Goal: Check status: Check status

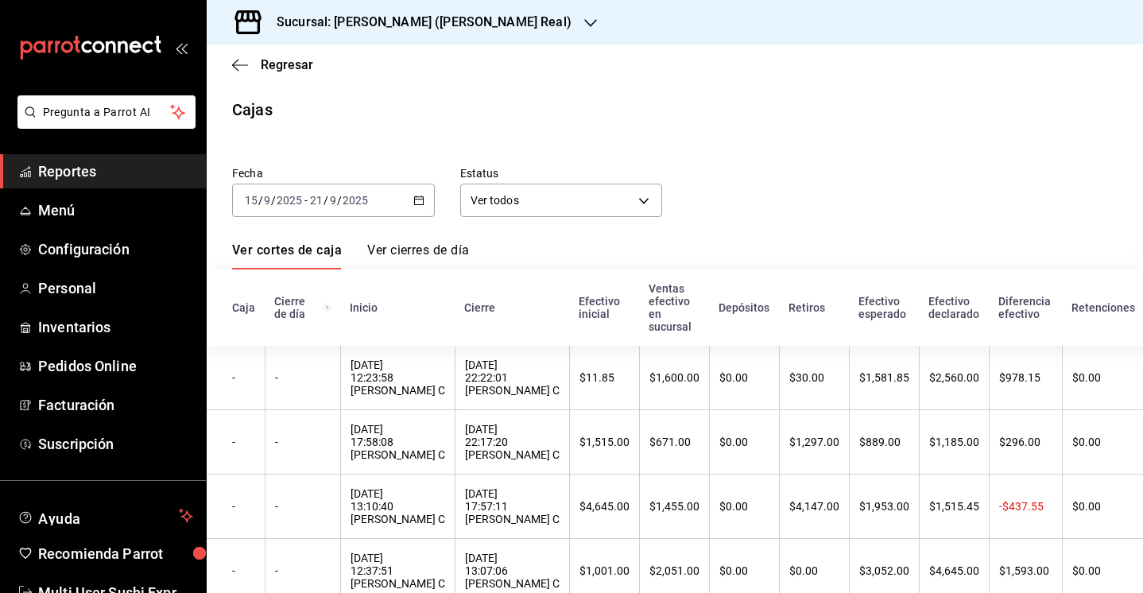
click at [398, 28] on h3 "Sucursal: [PERSON_NAME] ([PERSON_NAME] Real)" at bounding box center [418, 22] width 308 height 19
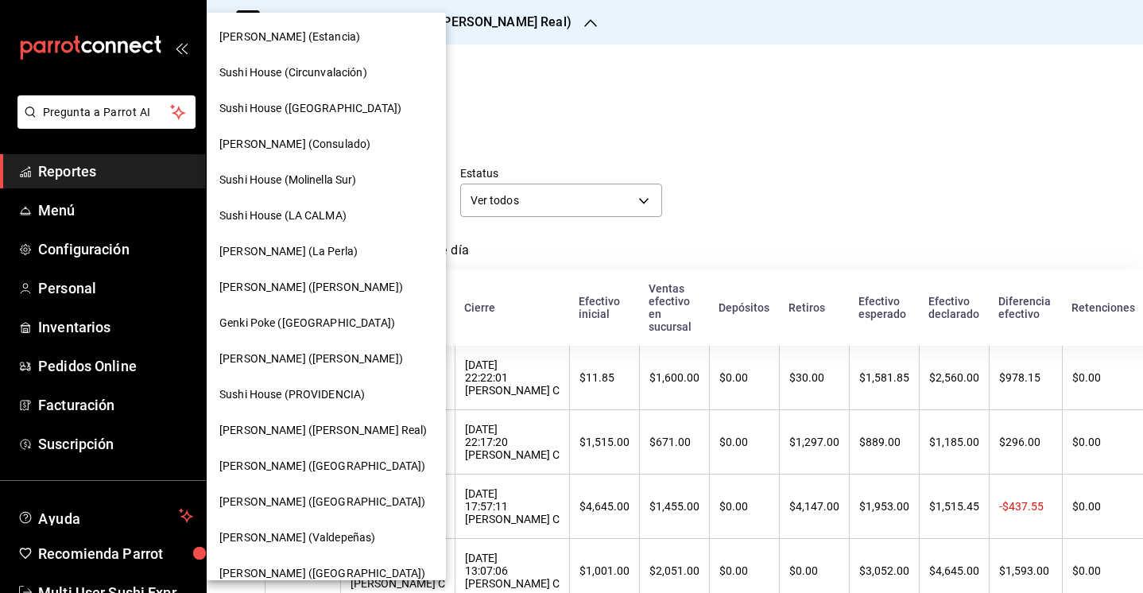
click at [551, 129] on div at bounding box center [571, 296] width 1143 height 593
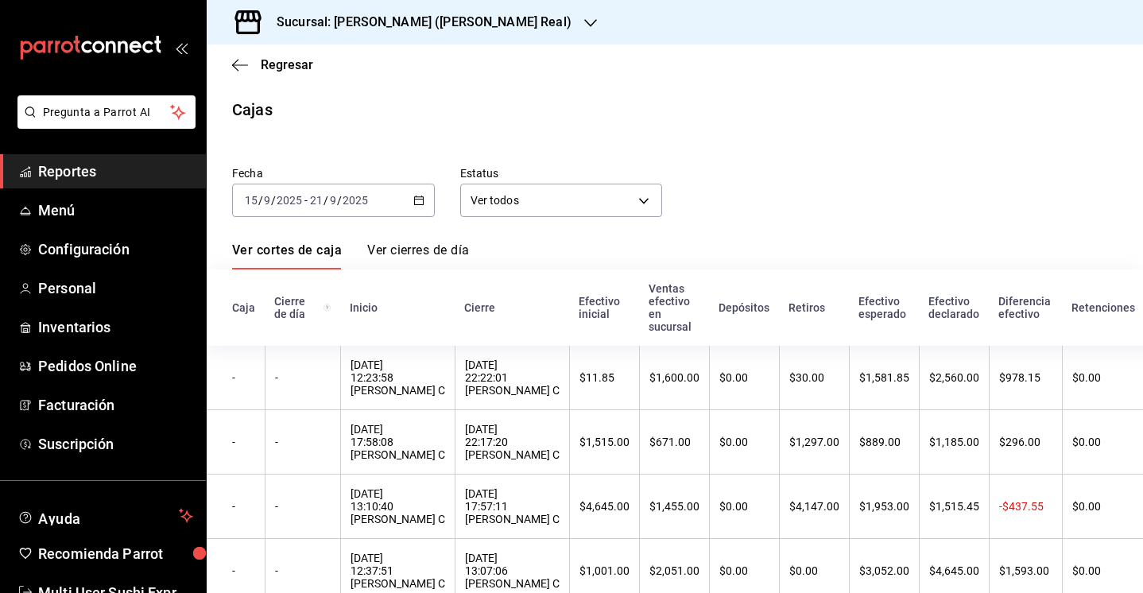
click at [333, 196] on input "9" at bounding box center [333, 200] width 8 height 13
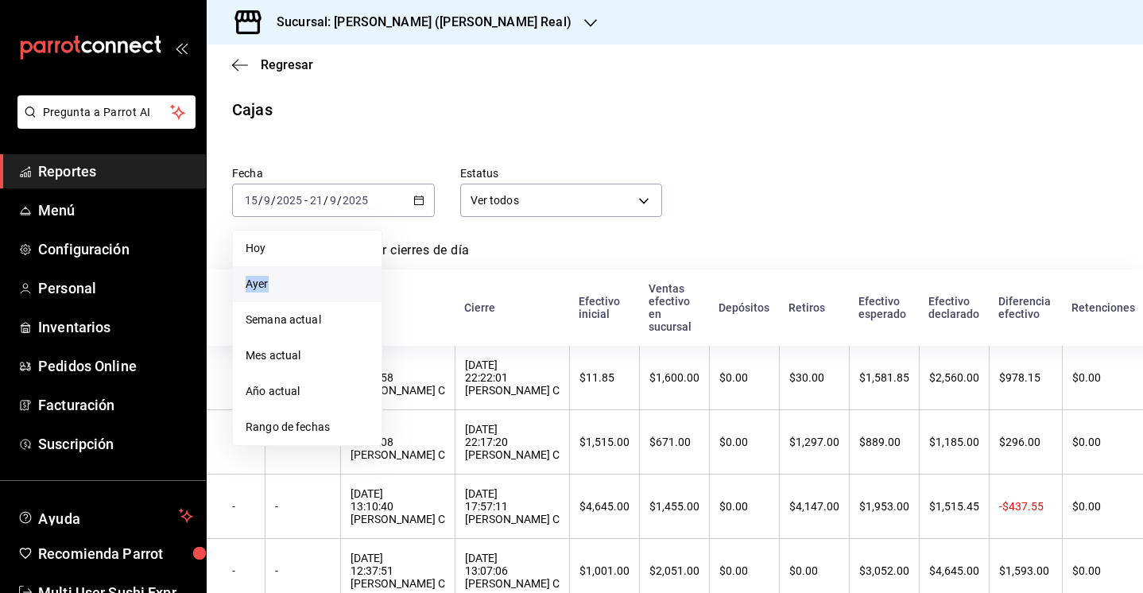
drag, startPoint x: 283, startPoint y: 244, endPoint x: 285, endPoint y: 280, distance: 35.8
click at [285, 280] on ul "[PERSON_NAME] Semana actual Mes actual Año actual Rango de fechas" at bounding box center [307, 338] width 150 height 216
click at [285, 280] on span "Ayer" at bounding box center [307, 284] width 123 height 17
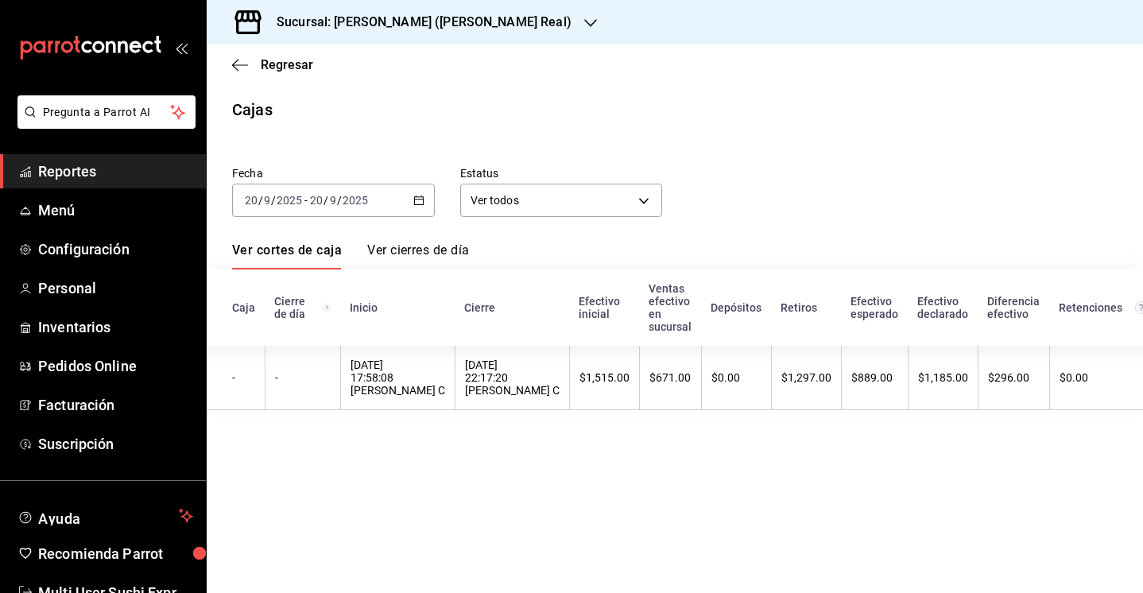
click at [569, 343] on th "Efectivo inicial" at bounding box center [604, 307] width 70 height 76
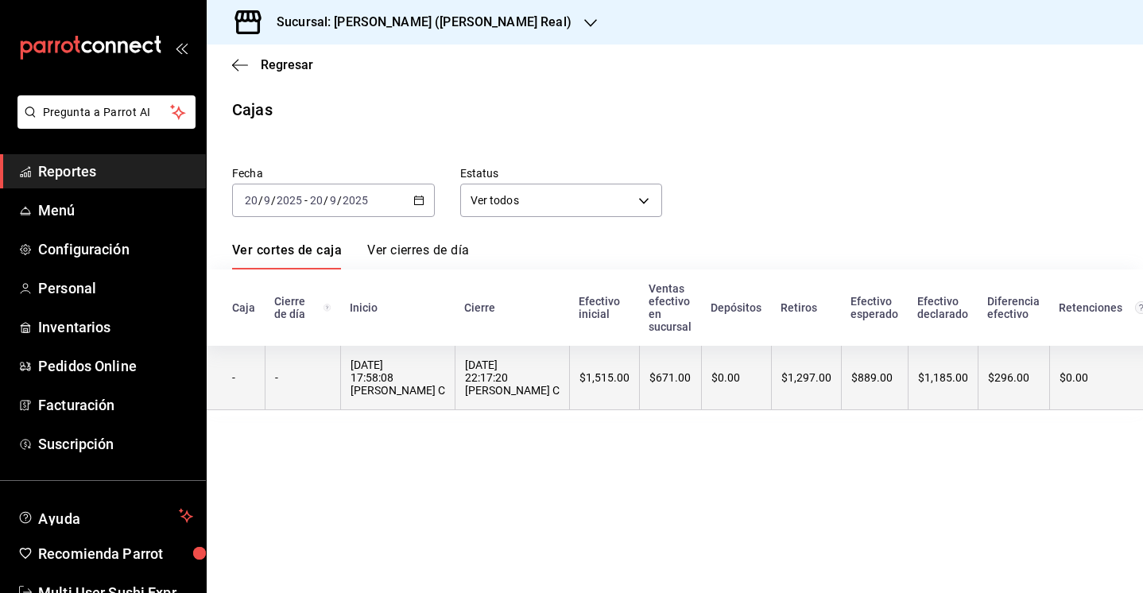
click at [569, 366] on th "$1,515.00" at bounding box center [604, 378] width 70 height 64
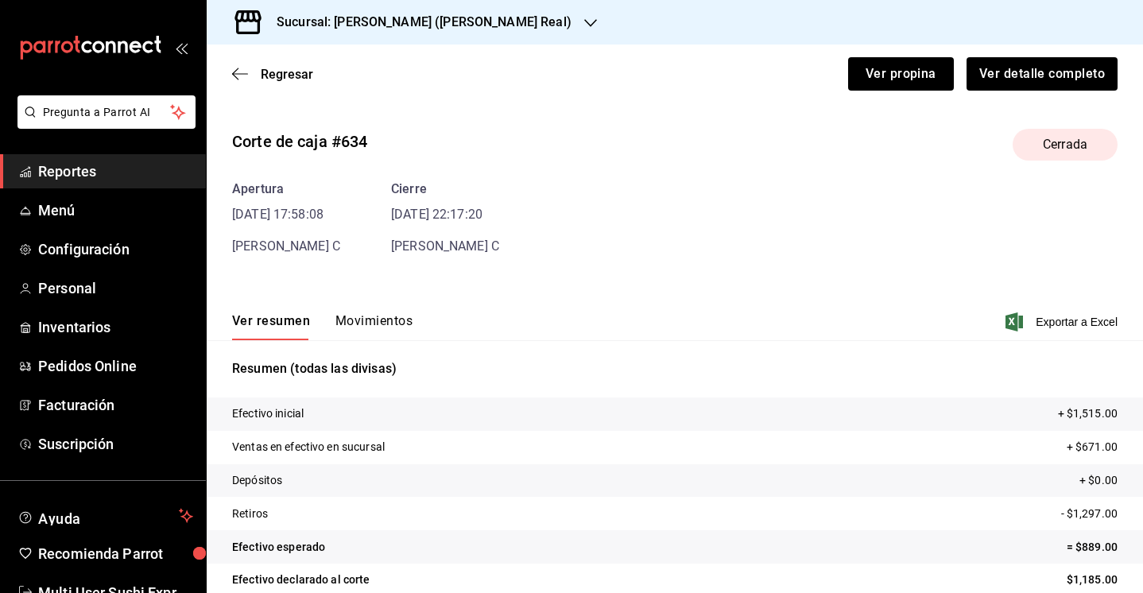
click at [390, 308] on div "Ver resumen Movimientos Exportar a Excel" at bounding box center [675, 317] width 936 height 46
click at [390, 316] on button "Movimientos" at bounding box center [373, 326] width 77 height 27
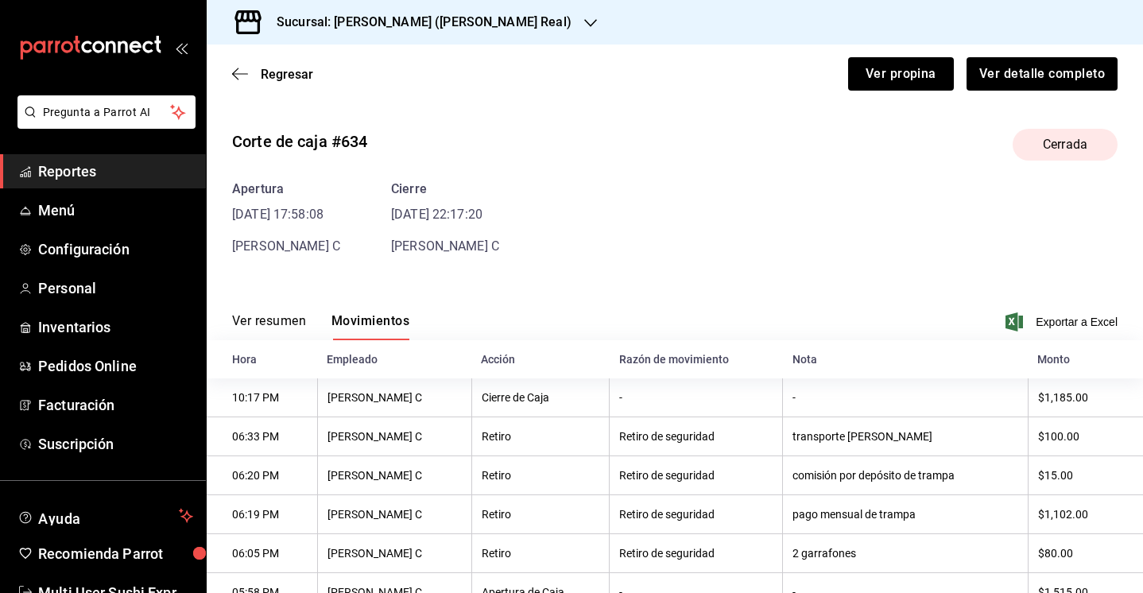
click at [333, 31] on h3 "Sucursal: [PERSON_NAME] ([PERSON_NAME] Real)" at bounding box center [418, 22] width 308 height 19
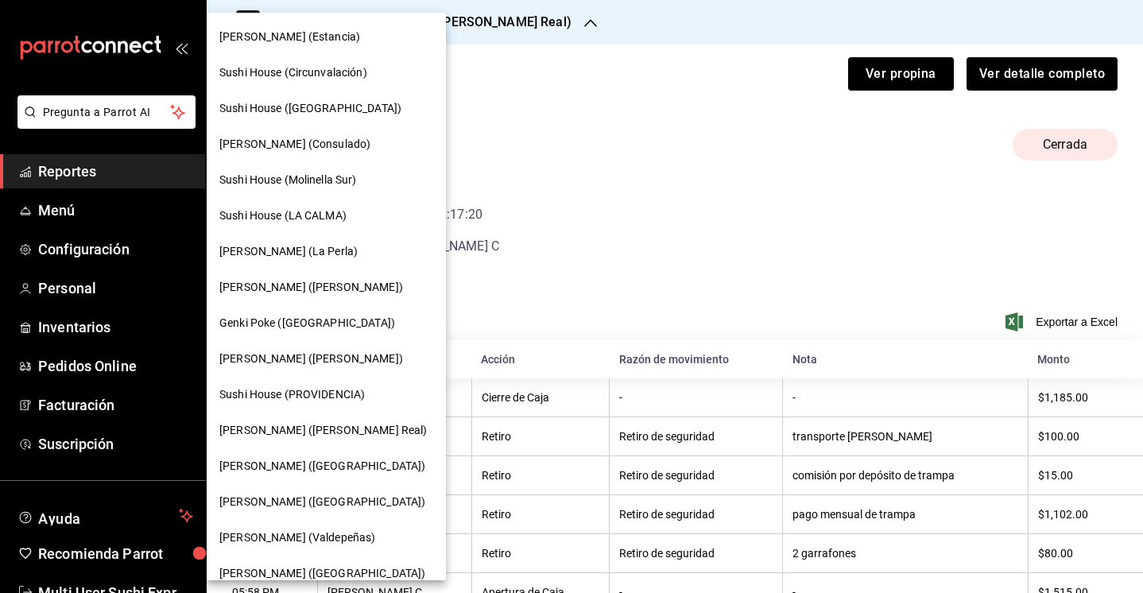
click at [318, 43] on span "[PERSON_NAME] (Estancia)" at bounding box center [289, 37] width 141 height 17
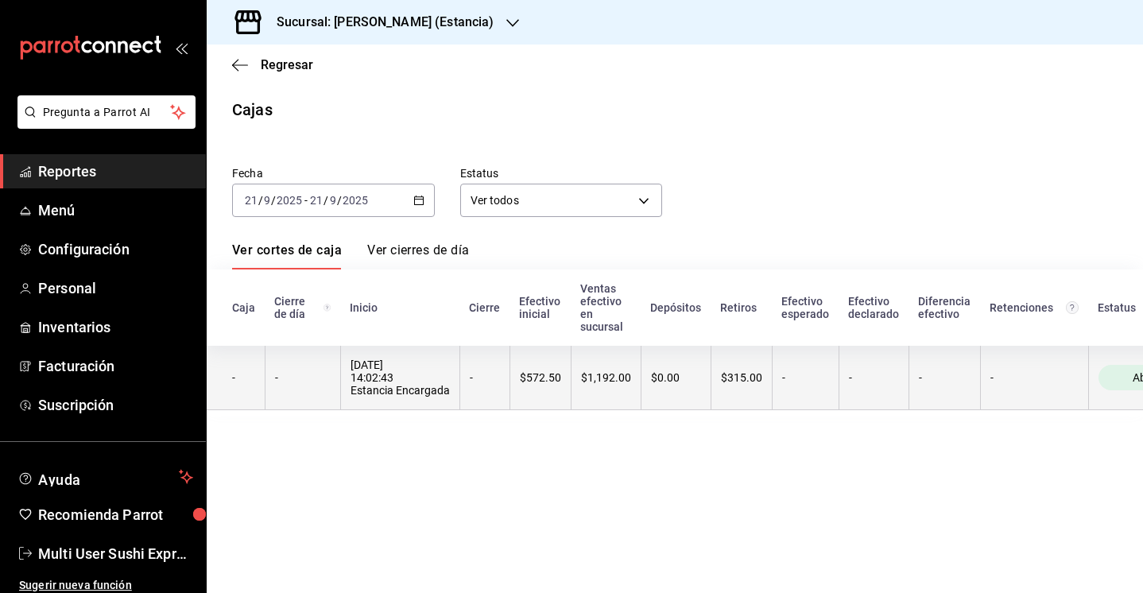
click at [436, 401] on th "[DATE] 14:02:43 Estancia Encargada" at bounding box center [399, 378] width 119 height 64
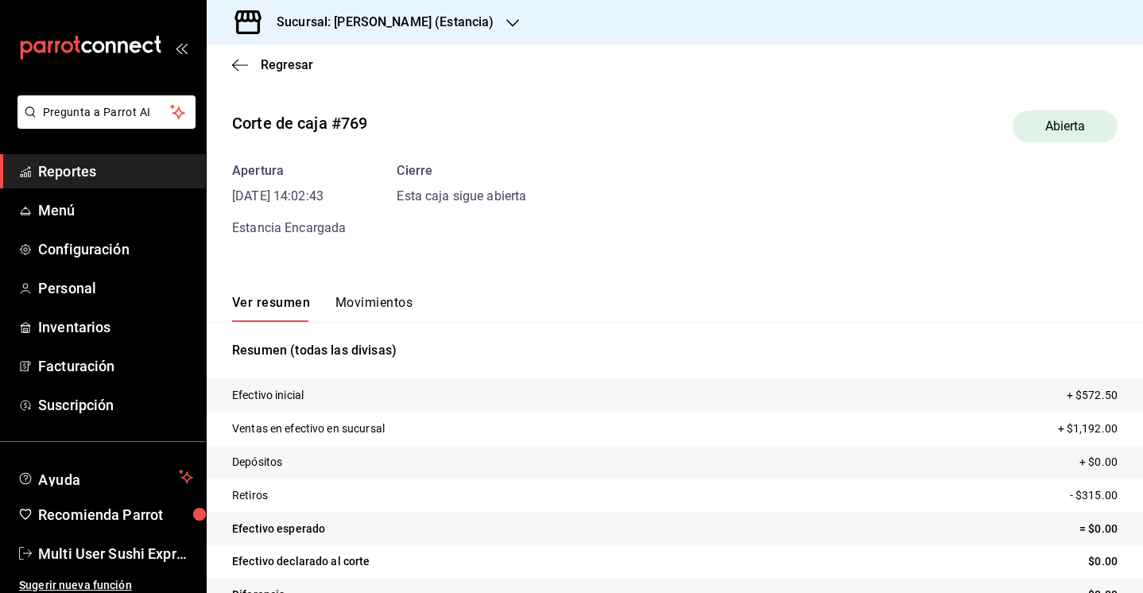
click at [379, 308] on button "Movimientos" at bounding box center [373, 308] width 77 height 27
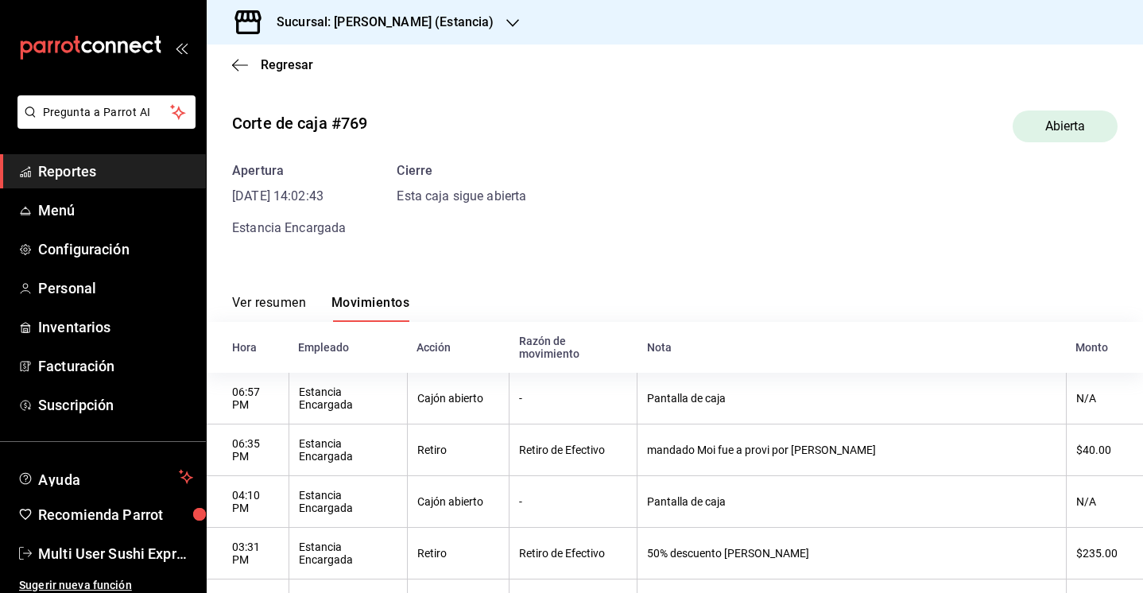
click at [288, 297] on button "Ver resumen" at bounding box center [269, 308] width 74 height 27
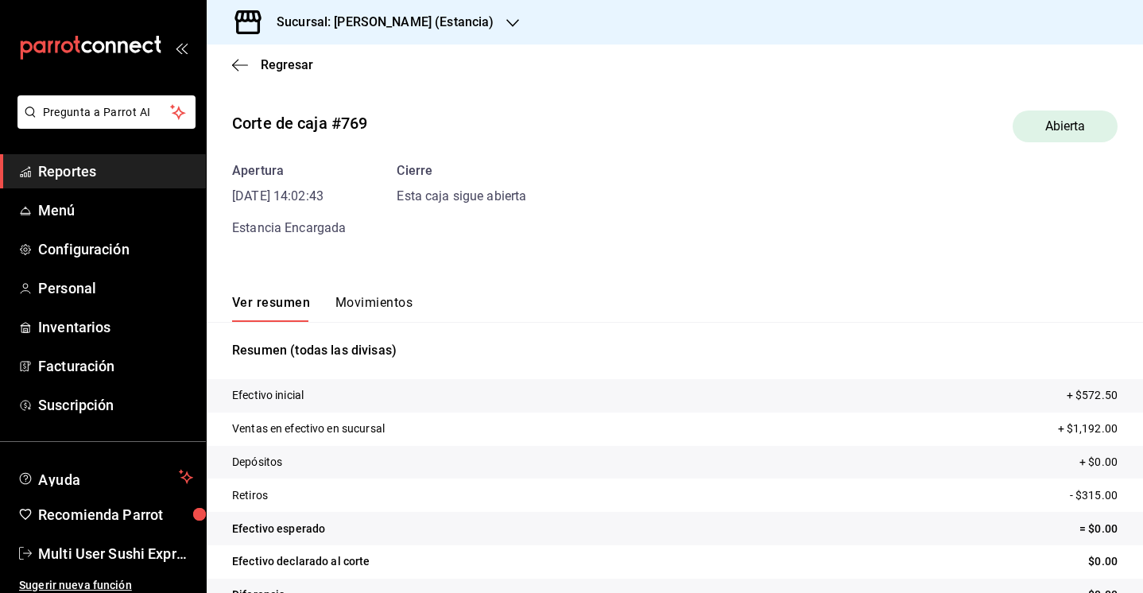
click at [395, 25] on h3 "Sucursal: [PERSON_NAME] (Estancia)" at bounding box center [379, 22] width 230 height 19
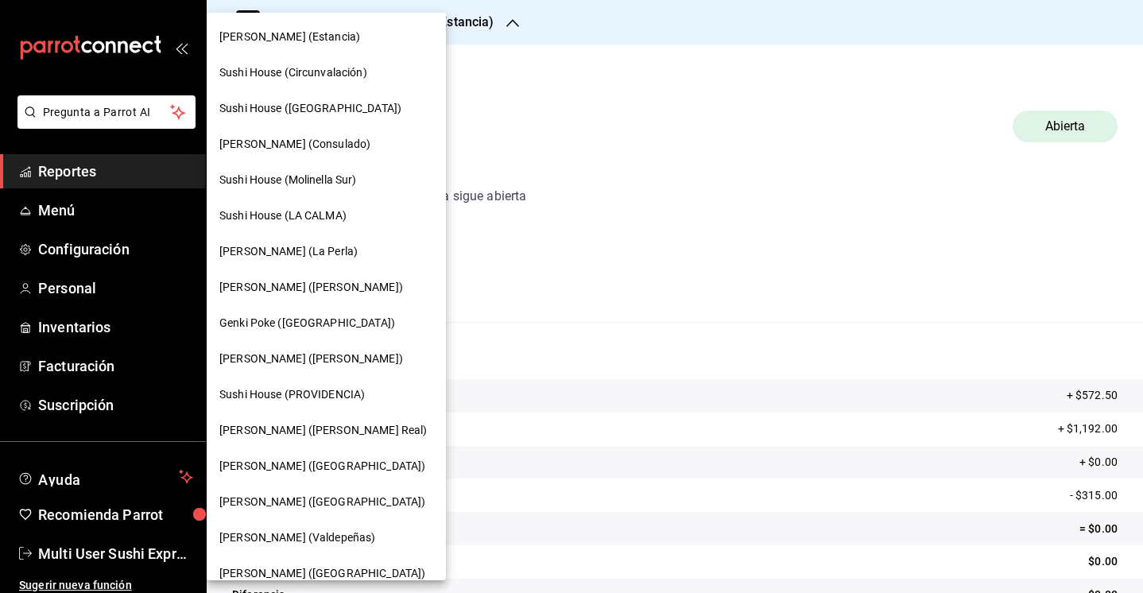
click at [322, 72] on span "Sushi House (Circunvalación)" at bounding box center [293, 72] width 148 height 17
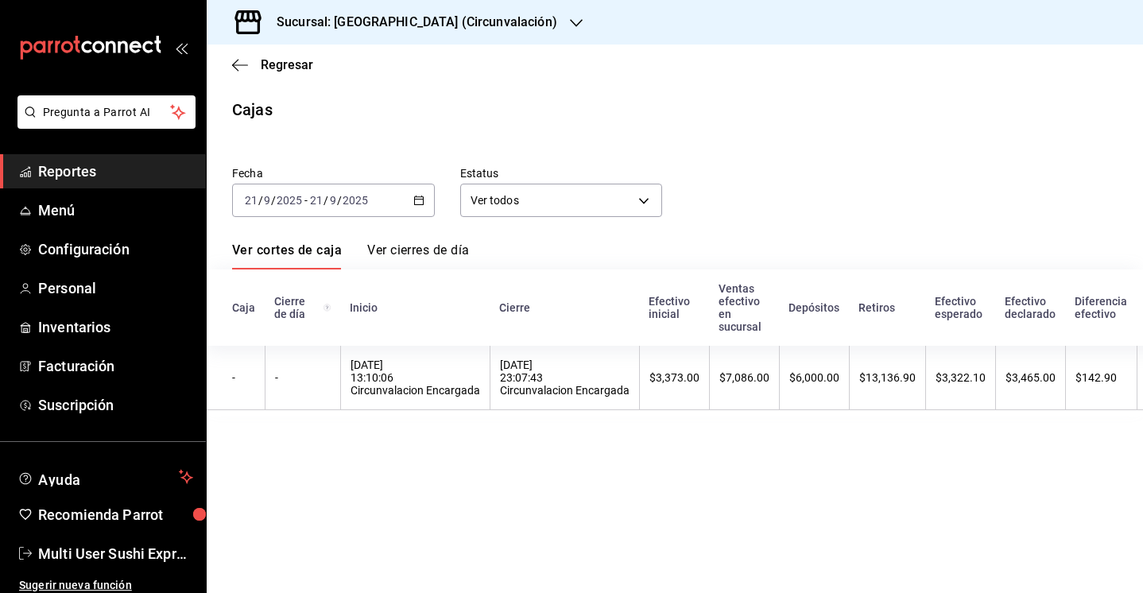
click at [400, 373] on div "[DATE] 13:10:06 Circunvalacion Encargada" at bounding box center [415, 377] width 130 height 38
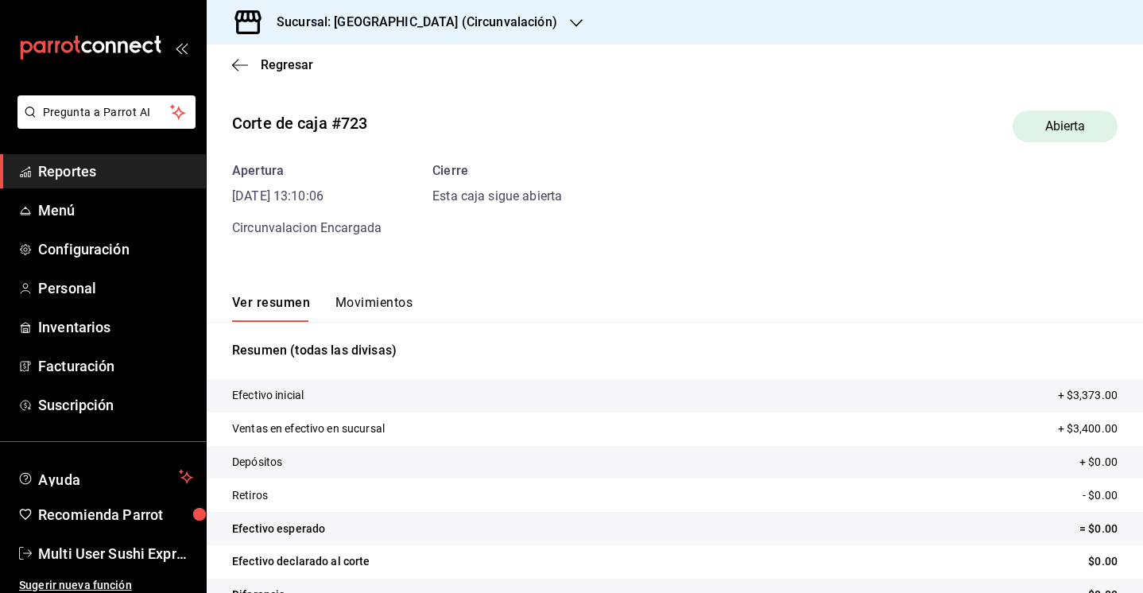
click at [374, 296] on button "Movimientos" at bounding box center [373, 308] width 77 height 27
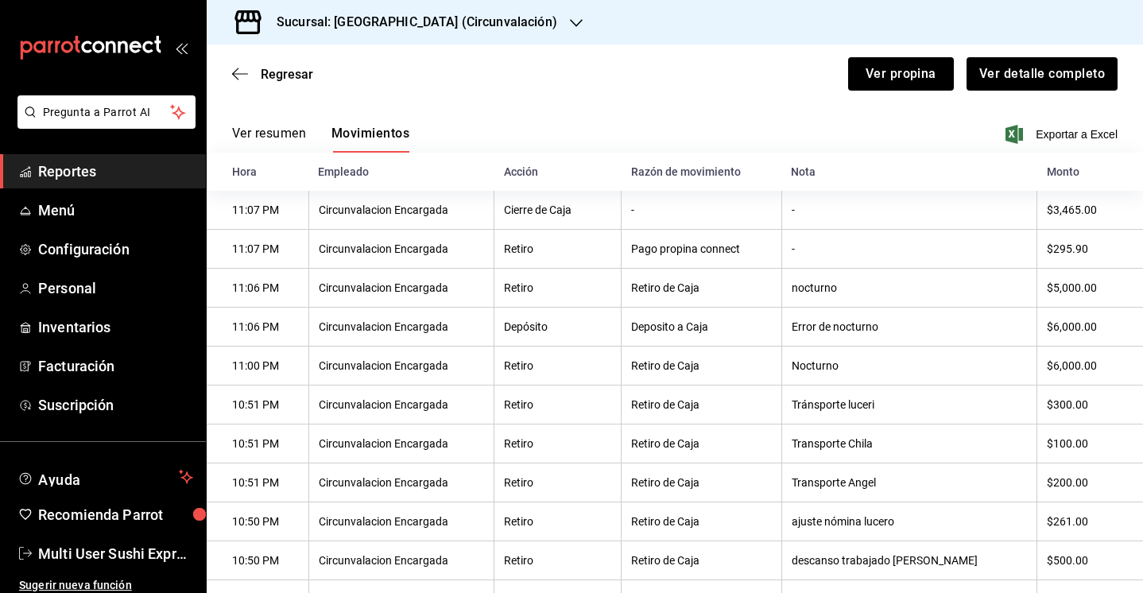
scroll to position [192, 0]
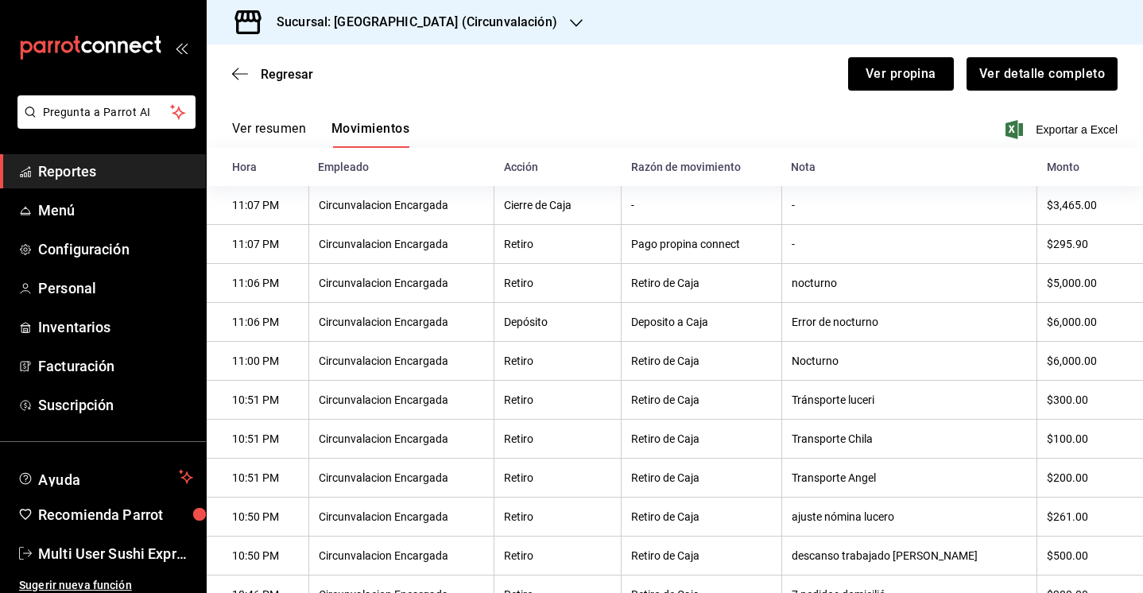
click at [401, 37] on div "Sucursal: [GEOGRAPHIC_DATA] (Circunvalación)" at bounding box center [404, 22] width 370 height 45
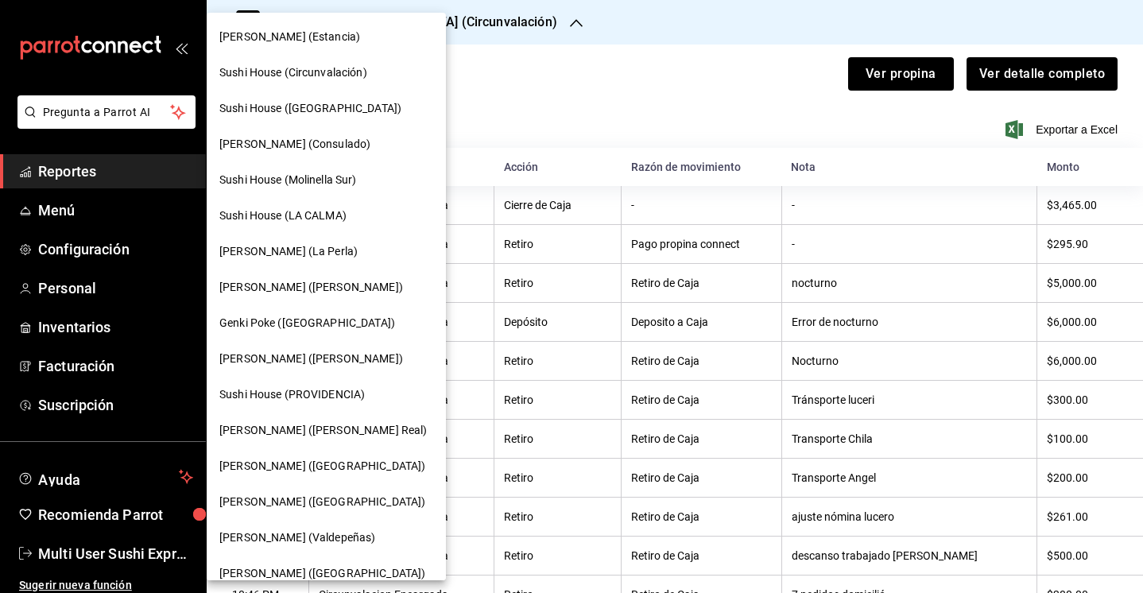
click at [295, 142] on span "[PERSON_NAME] (Consulado)" at bounding box center [294, 144] width 151 height 17
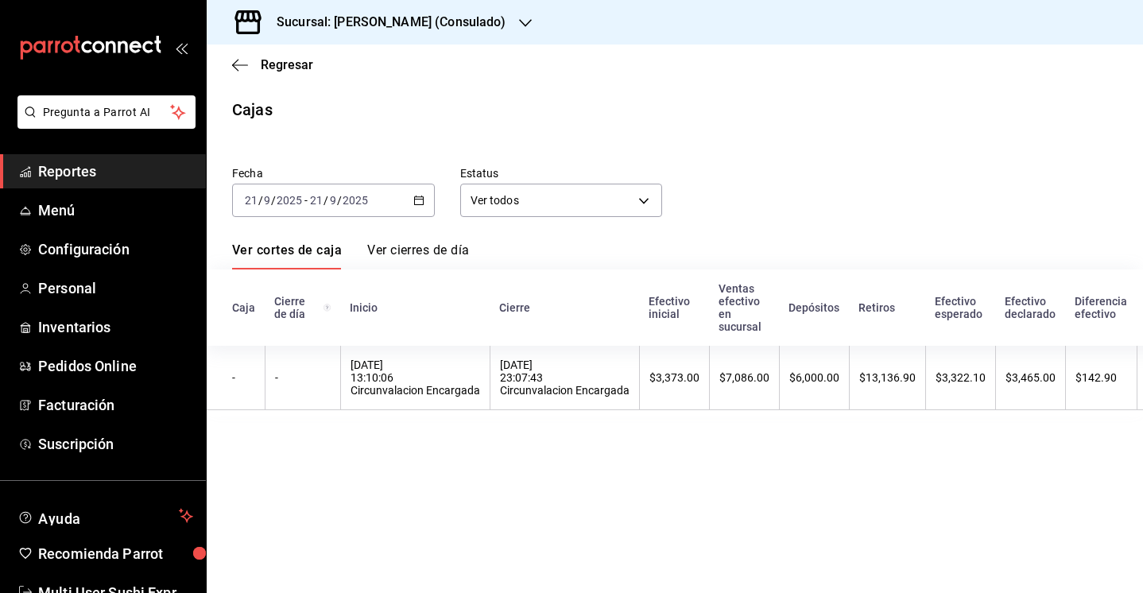
click at [376, 31] on h3 "Sucursal: [PERSON_NAME] (Consulado)" at bounding box center [385, 22] width 242 height 19
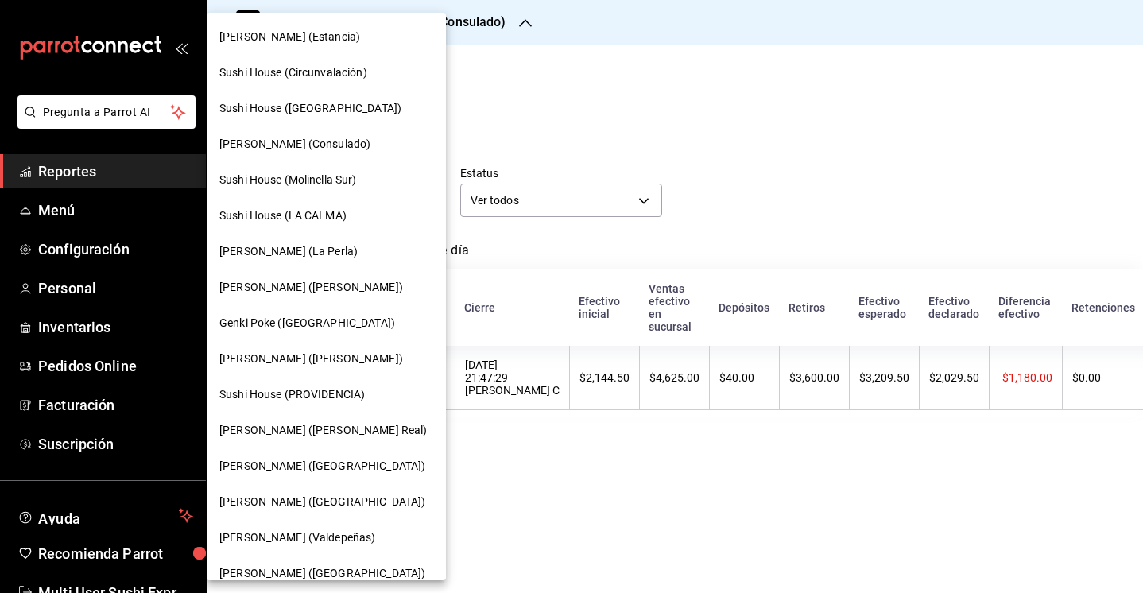
click at [312, 219] on span "Sushi House (LA CALMA)" at bounding box center [282, 215] width 127 height 17
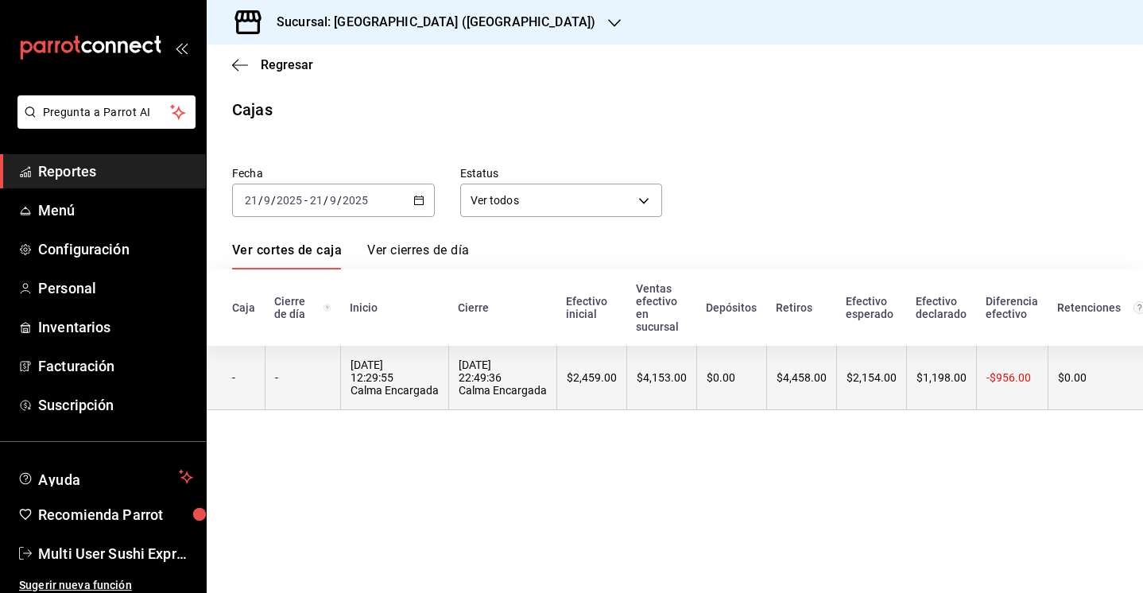
click at [436, 383] on th "[DATE] 12:29:55 Calma Encargada" at bounding box center [394, 378] width 108 height 64
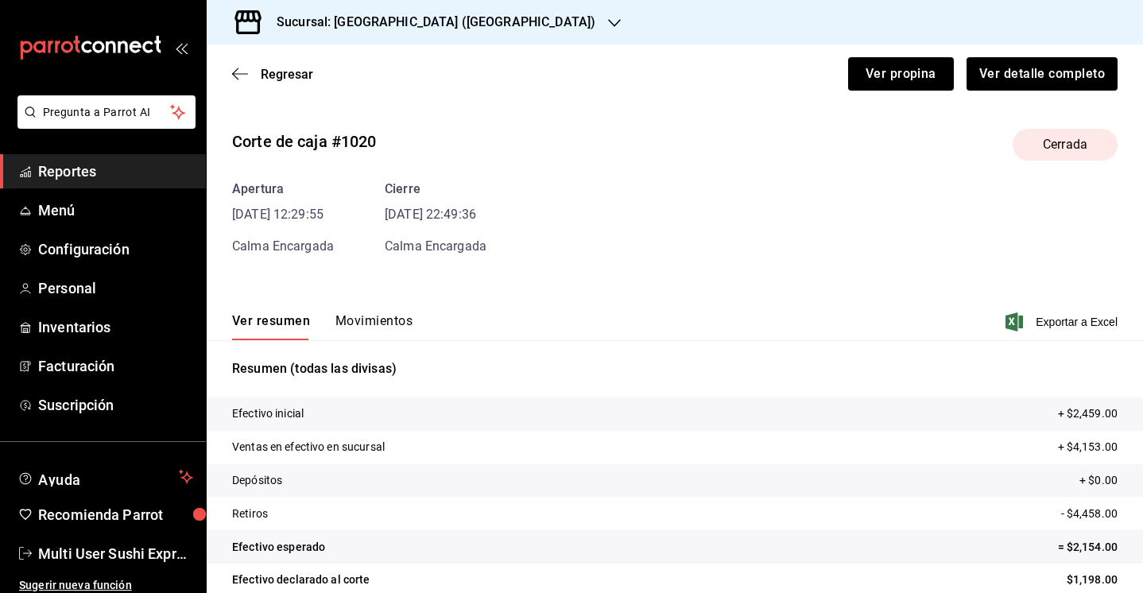
click at [384, 301] on div "Ver resumen Movimientos Exportar a Excel" at bounding box center [675, 317] width 936 height 46
click at [395, 347] on div "Resumen (todas las divisas) Efectivo inicial + $2,459.00 Ventas en efectivo en …" at bounding box center [675, 494] width 936 height 308
click at [392, 321] on button "Movimientos" at bounding box center [373, 326] width 77 height 27
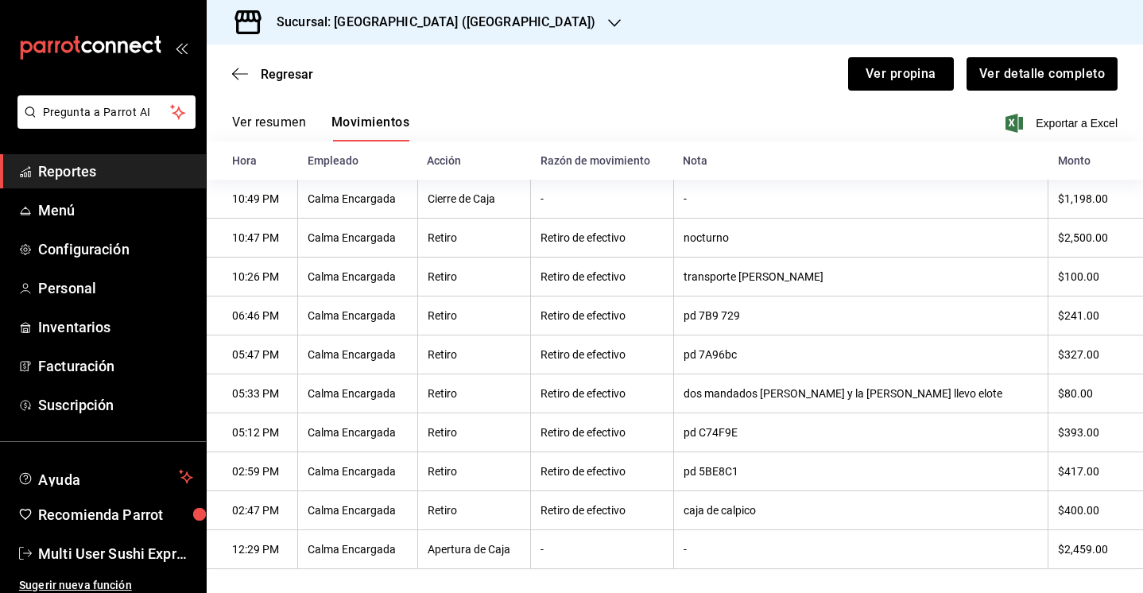
scroll to position [217, 0]
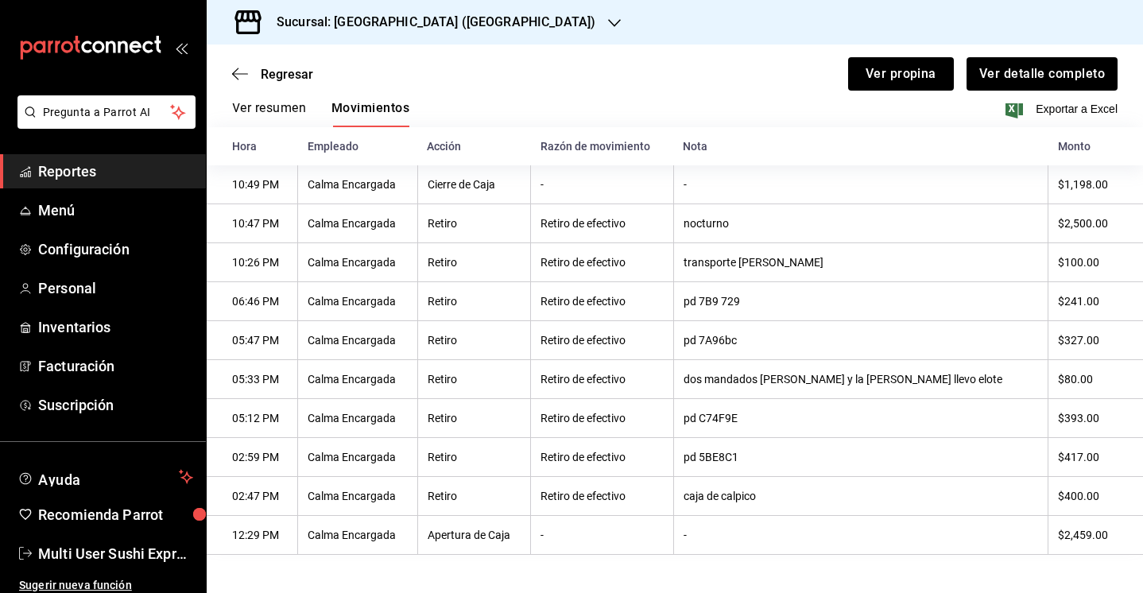
click at [451, 25] on h3 "Sucursal: [GEOGRAPHIC_DATA] ([GEOGRAPHIC_DATA])" at bounding box center [429, 22] width 331 height 19
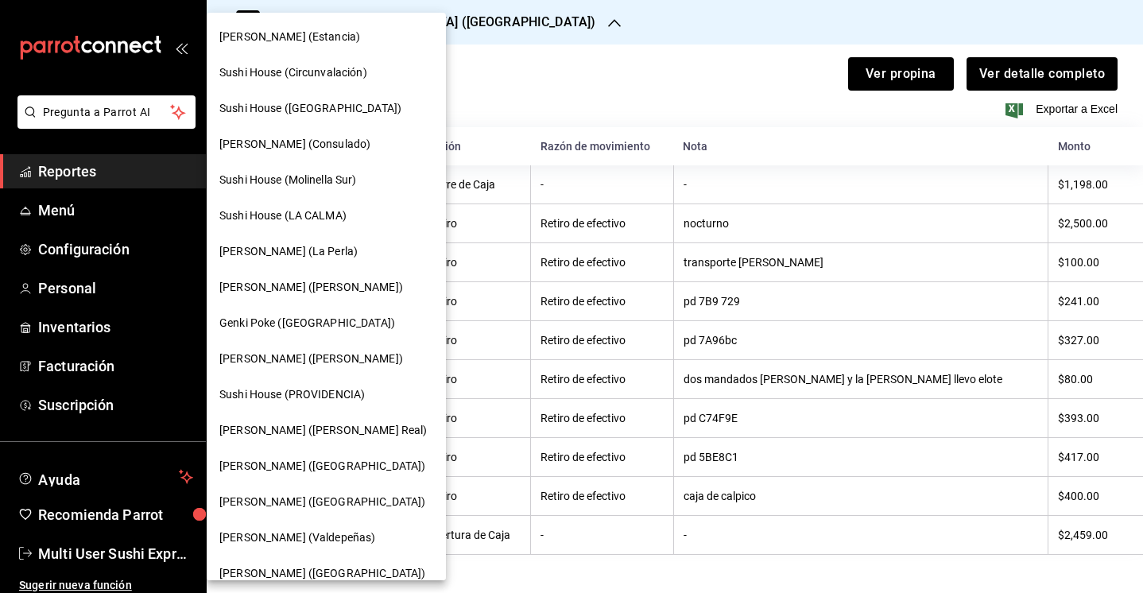
click at [308, 250] on span "[PERSON_NAME] (La Perla)" at bounding box center [288, 251] width 138 height 17
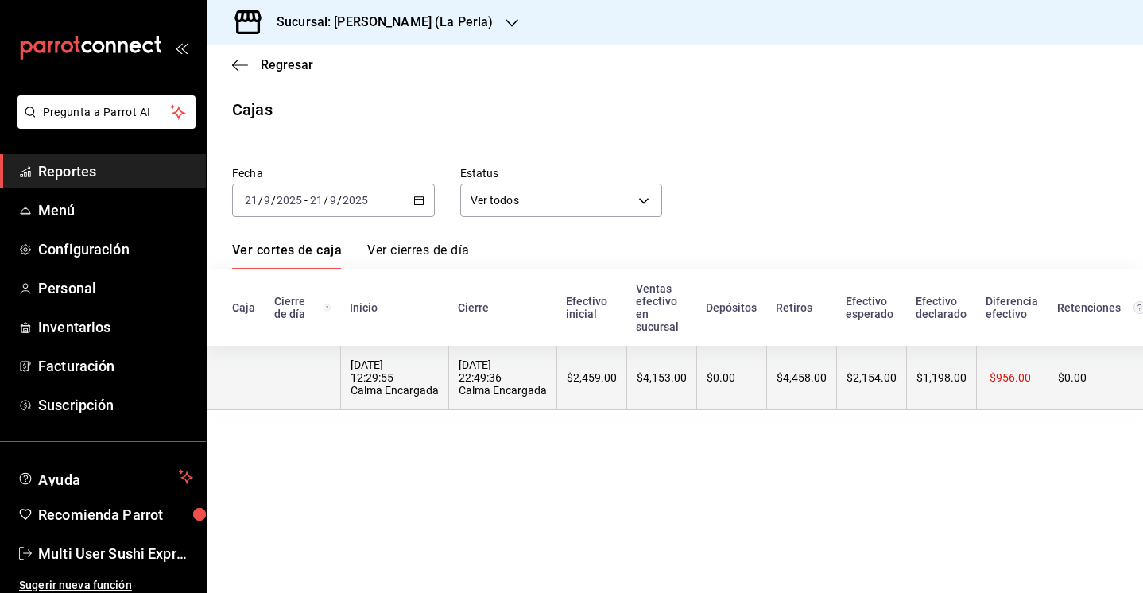
click at [465, 353] on th "[DATE] 22:49:36 Calma Encargada" at bounding box center [502, 378] width 108 height 64
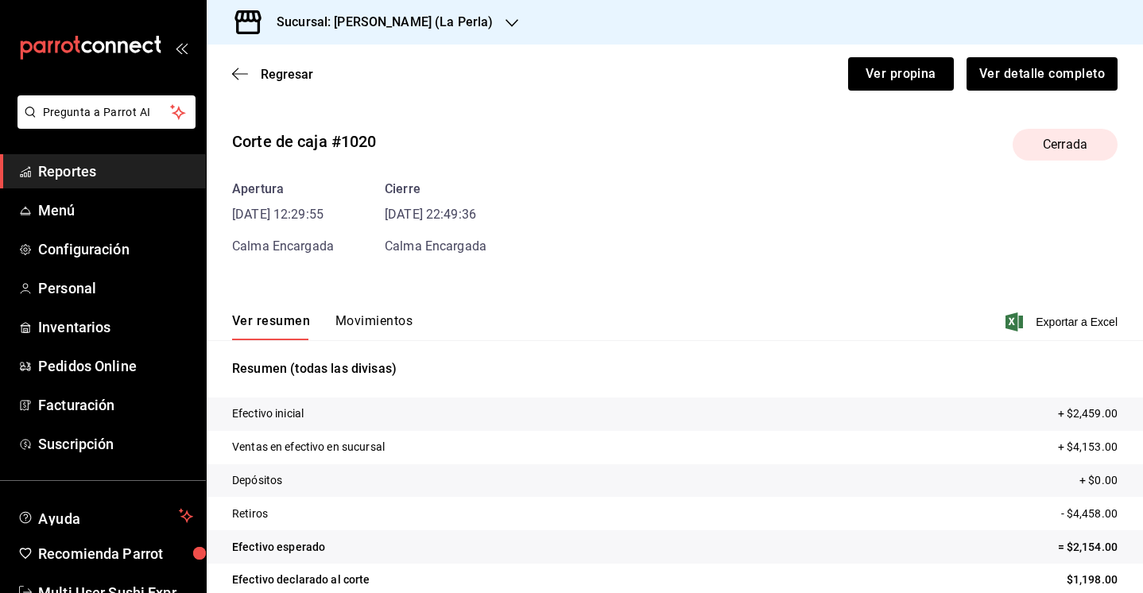
click at [404, 319] on button "Movimientos" at bounding box center [373, 326] width 77 height 27
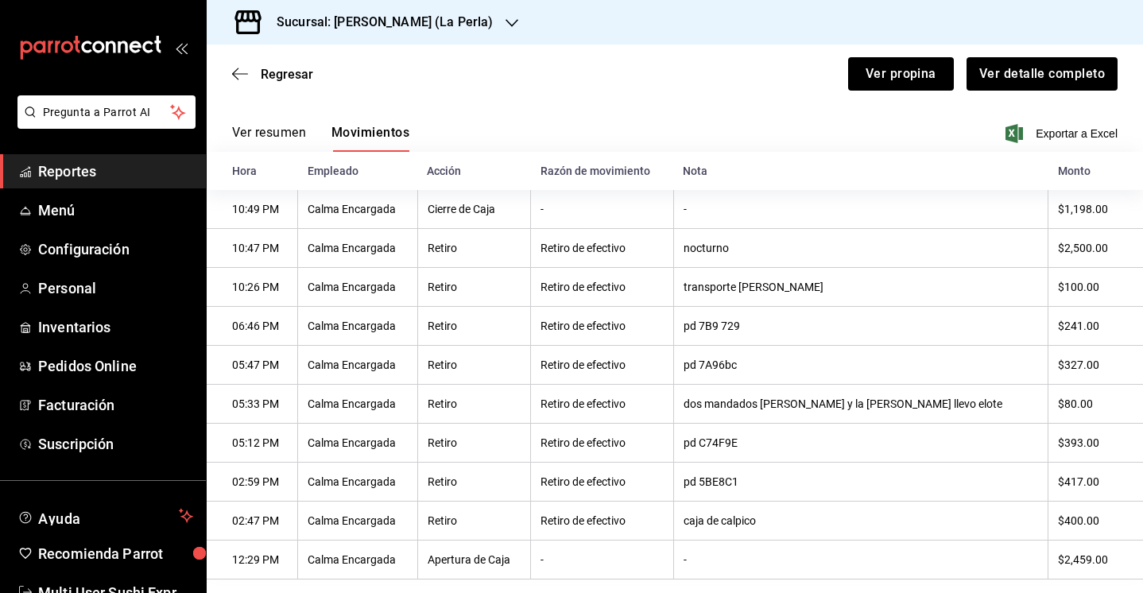
scroll to position [105, 0]
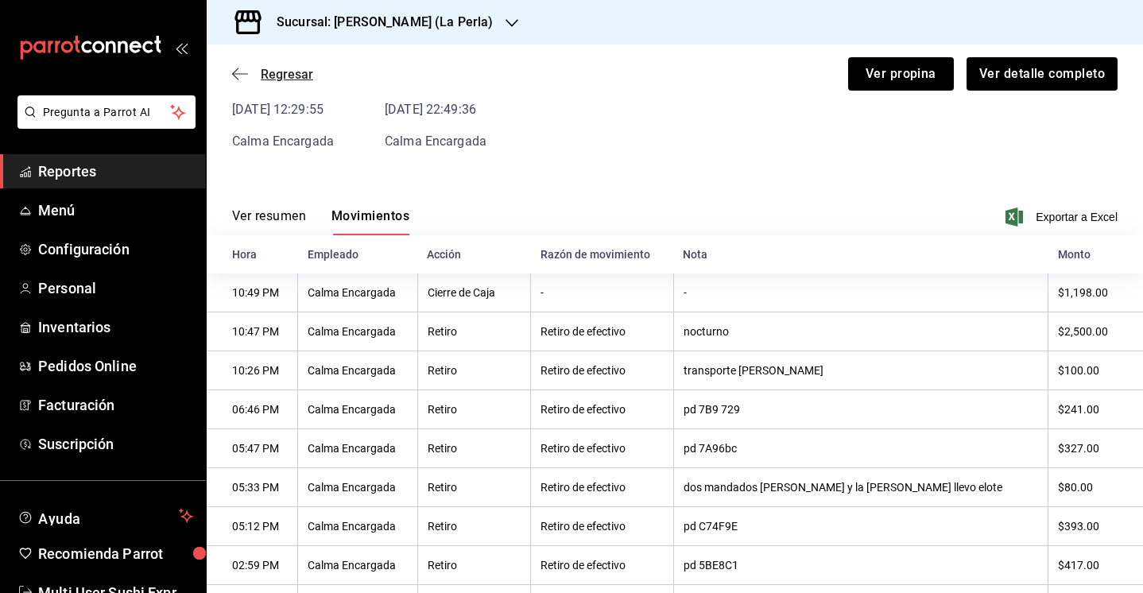
click at [288, 73] on span "Regresar" at bounding box center [287, 74] width 52 height 15
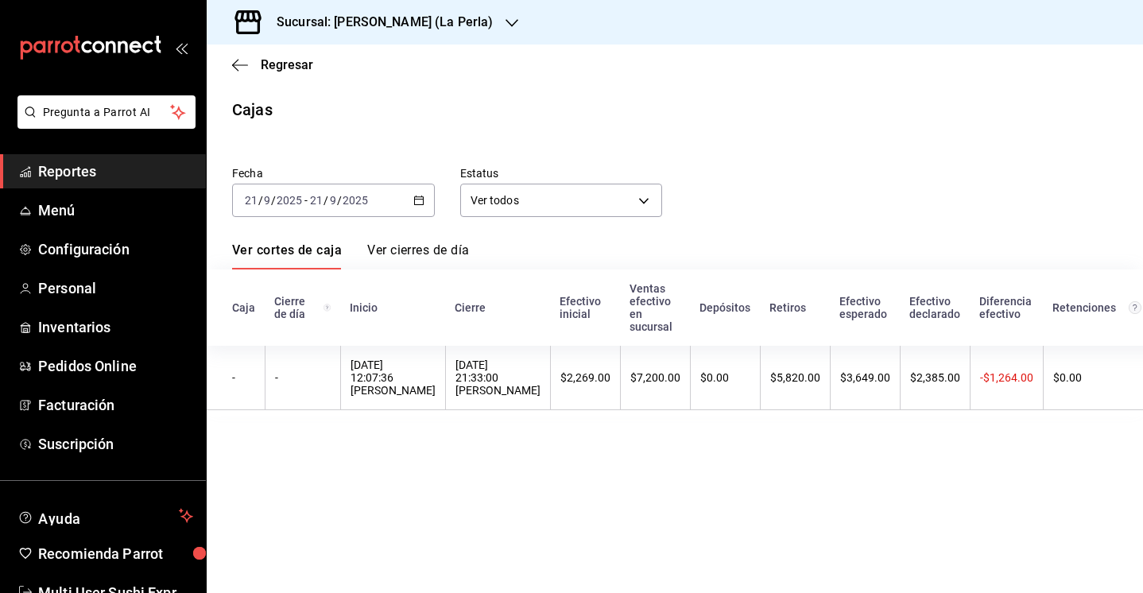
click at [371, 207] on div "[DATE] [DATE] - [DATE] [DATE]" at bounding box center [333, 200] width 203 height 33
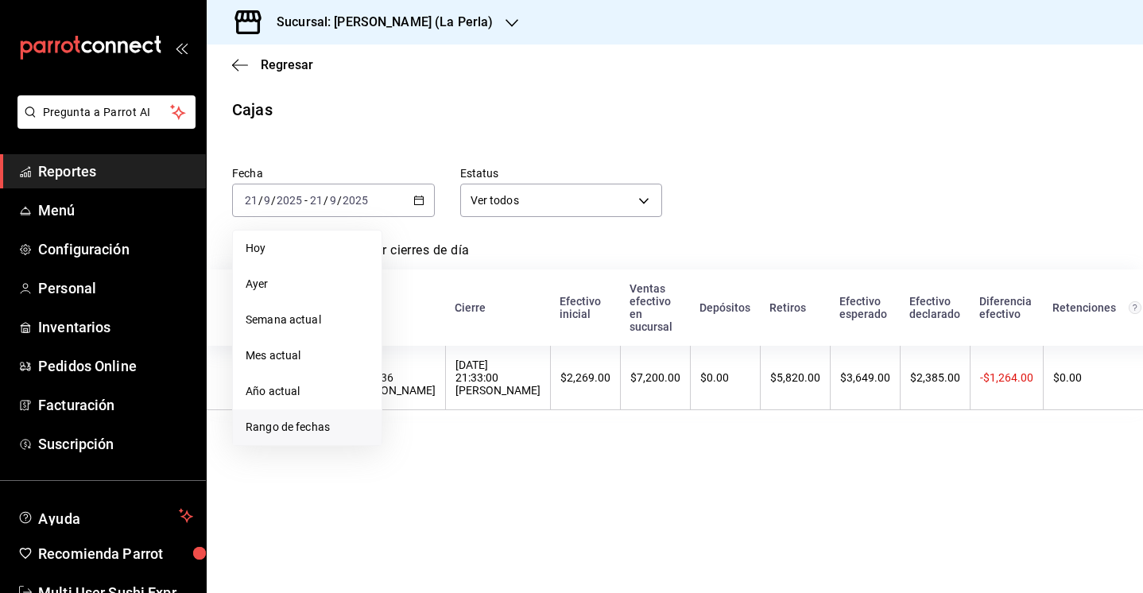
click at [330, 420] on span "Rango de fechas" at bounding box center [307, 427] width 123 height 17
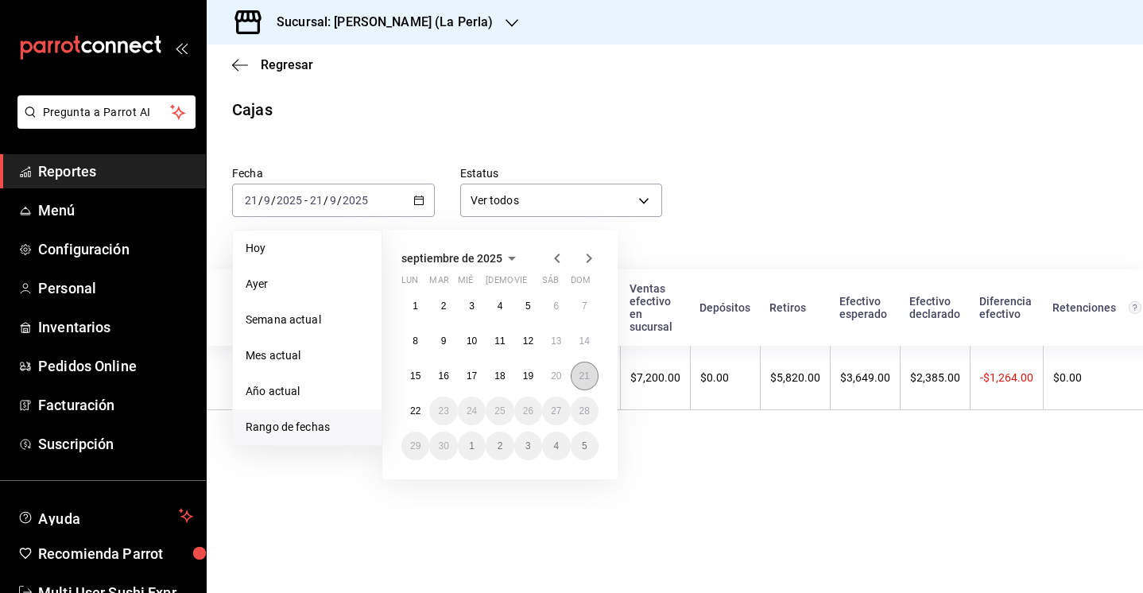
click at [574, 373] on button "21" at bounding box center [585, 376] width 28 height 29
drag, startPoint x: 574, startPoint y: 373, endPoint x: 555, endPoint y: 375, distance: 19.2
click at [555, 375] on div "1 2 3 4 5 6 7 8 9 10 11 12 13 14 15 16 17 18 19 20 21 22 23 24 25 26 27 28 29 3…" at bounding box center [499, 376] width 197 height 168
click at [555, 375] on abbr "20" at bounding box center [556, 375] width 10 height 11
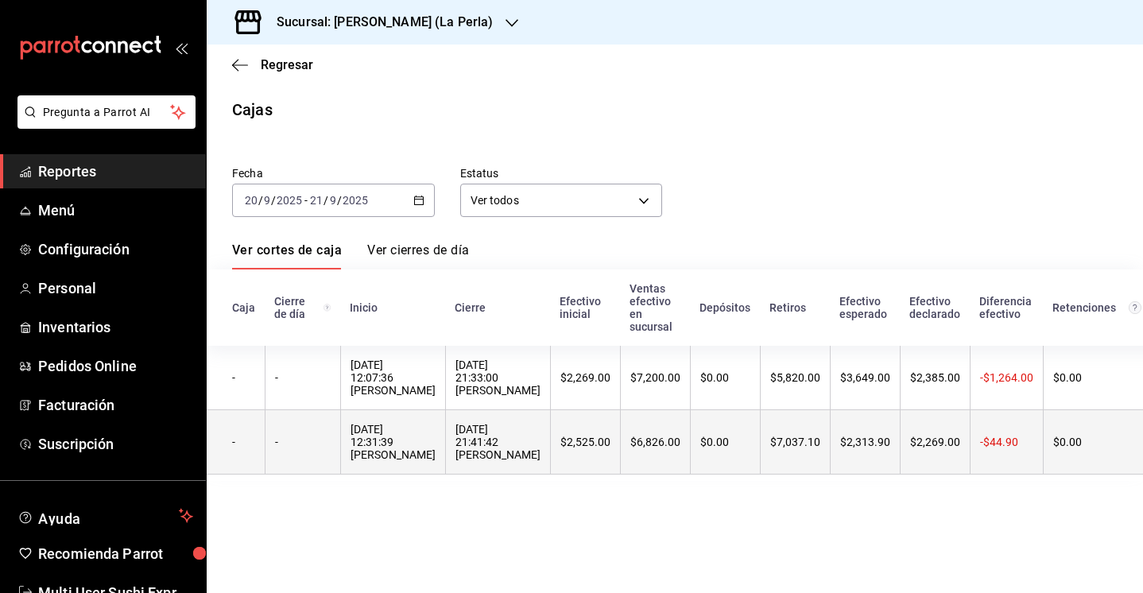
click at [384, 453] on div "[DATE] 12:31:39 [PERSON_NAME]" at bounding box center [392, 442] width 85 height 38
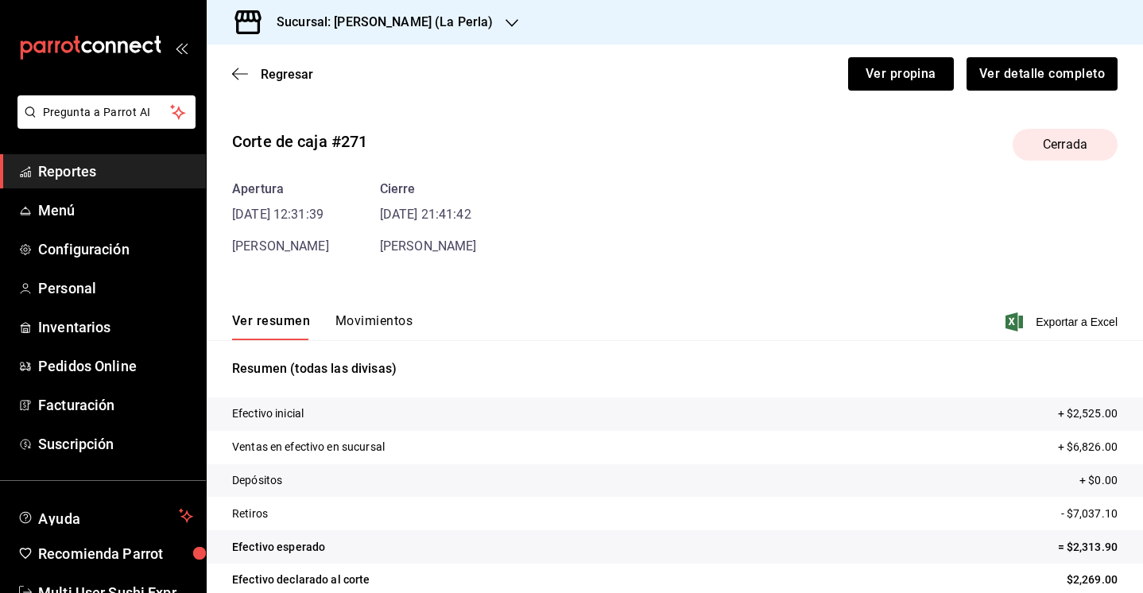
click at [374, 340] on div "Resumen (todas las divisas) Efectivo inicial + $2,525.00 Ventas en efectivo en …" at bounding box center [675, 494] width 936 height 308
click at [373, 331] on button "Movimientos" at bounding box center [373, 326] width 77 height 27
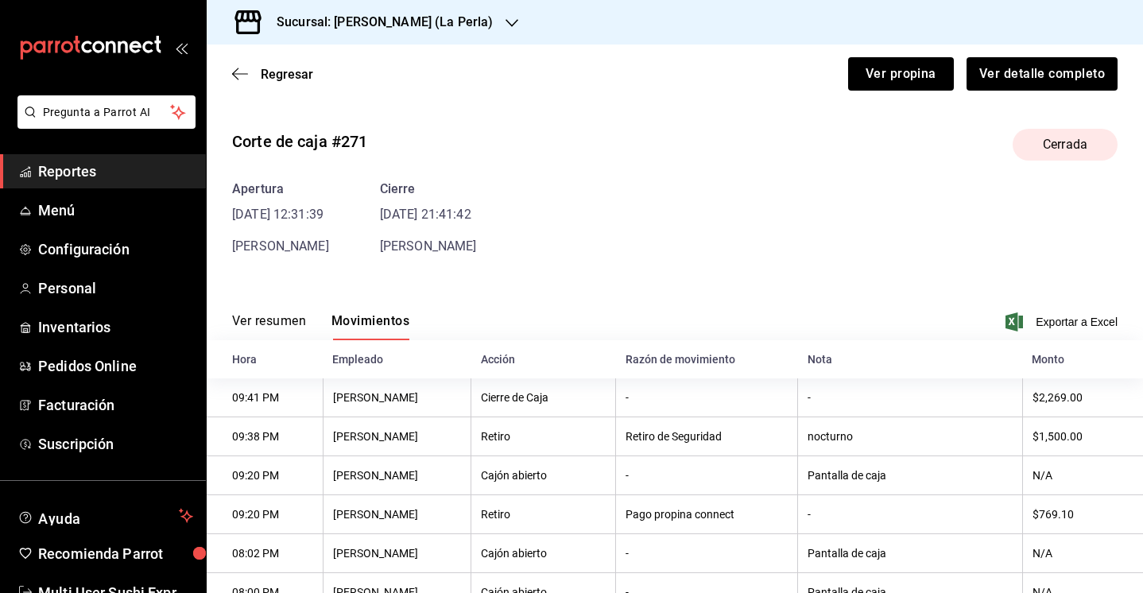
click at [374, 29] on h3 "Sucursal: [PERSON_NAME] (La Perla)" at bounding box center [378, 22] width 229 height 19
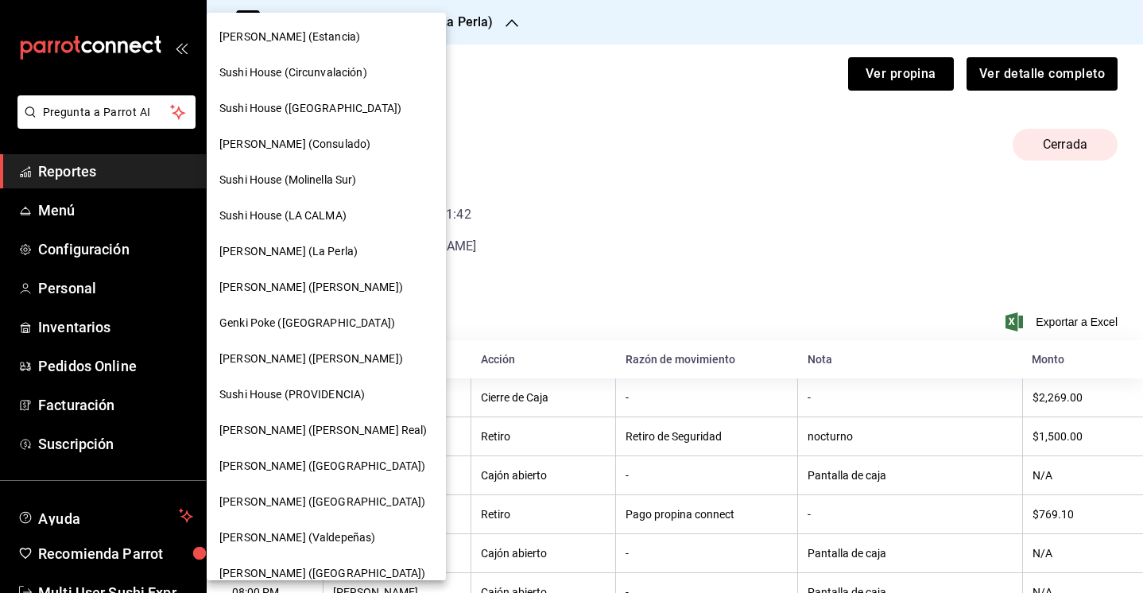
click at [330, 395] on span "Sushi House (PROVIDENCIA)" at bounding box center [291, 394] width 145 height 17
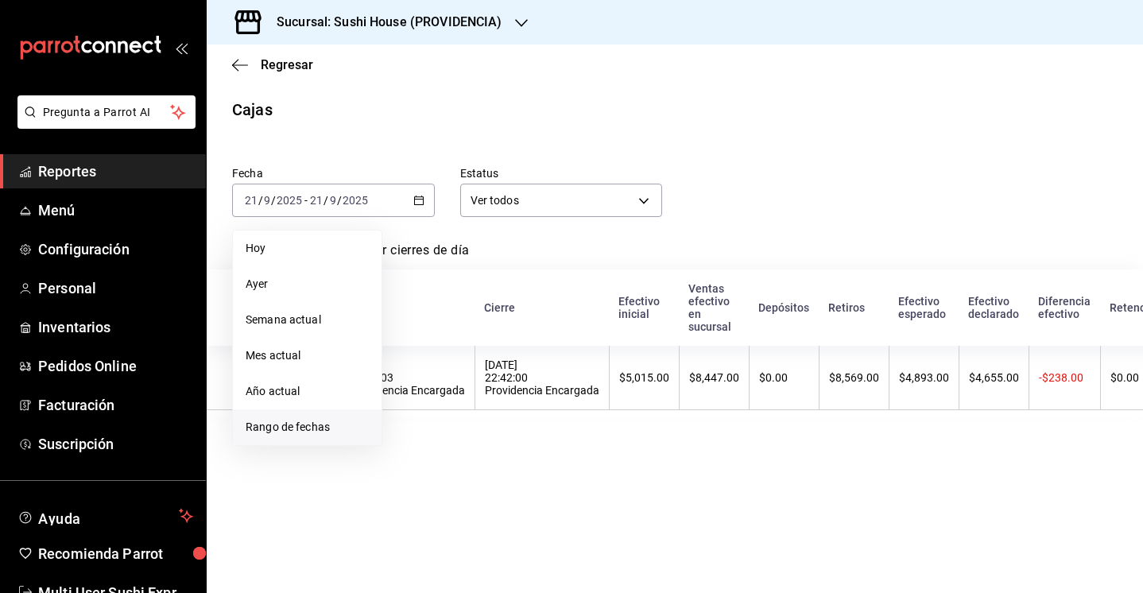
click at [305, 439] on li "Rango de fechas" at bounding box center [307, 427] width 149 height 36
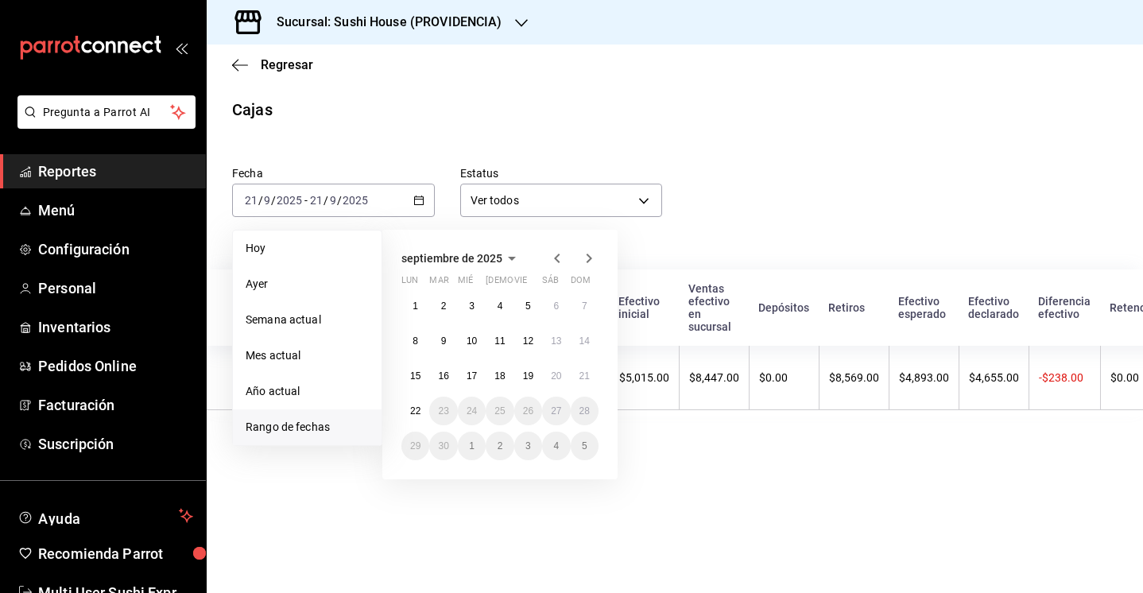
click at [419, 379] on abbr "15" at bounding box center [415, 375] width 10 height 11
click at [580, 376] on abbr "21" at bounding box center [584, 375] width 10 height 11
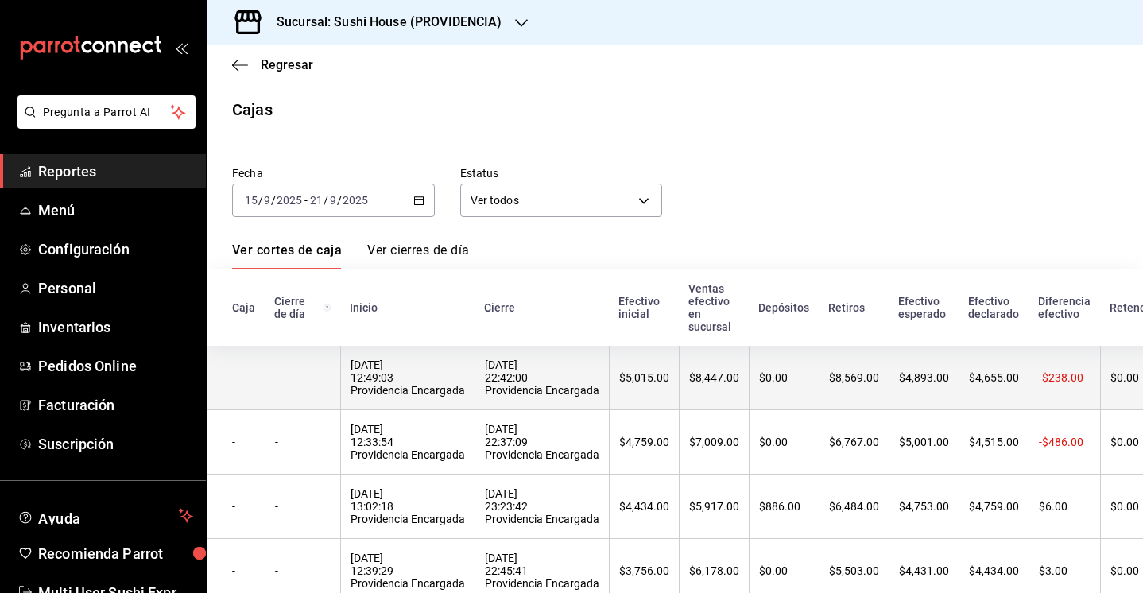
click at [408, 358] on th "[DATE] 12:49:03 Providencia Encargada" at bounding box center [407, 378] width 134 height 64
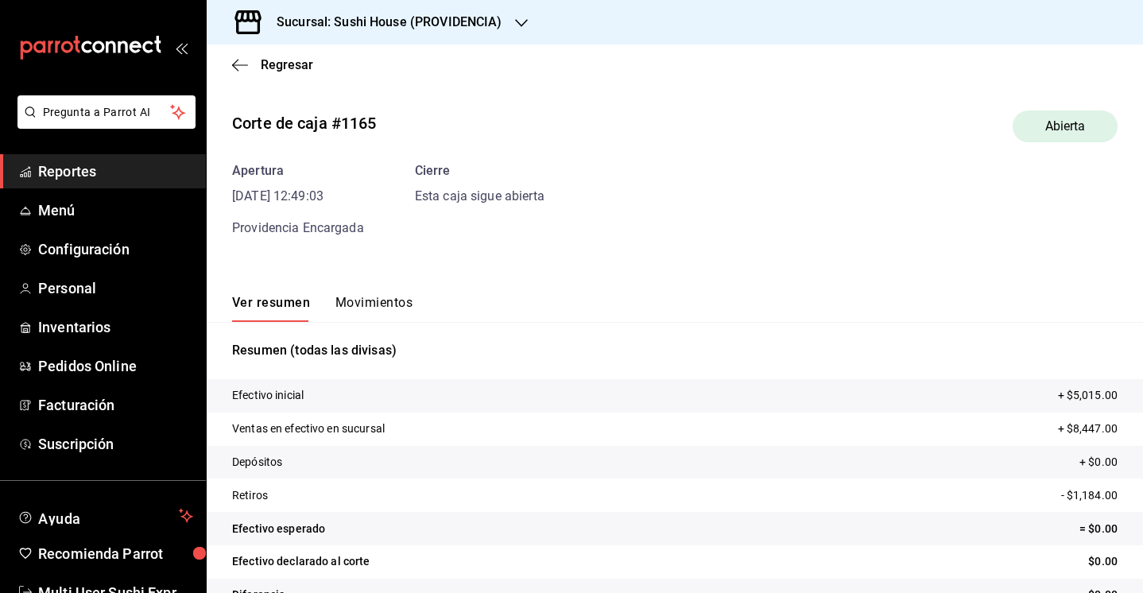
click at [385, 320] on button "Movimientos" at bounding box center [373, 308] width 77 height 27
